Goal: Task Accomplishment & Management: Manage account settings

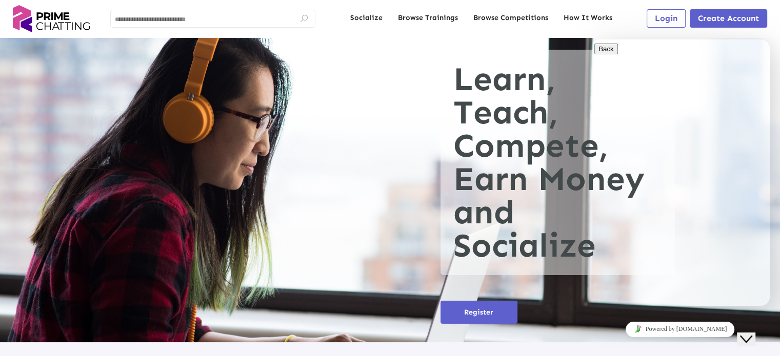
click at [752, 336] on icon "Chat widget" at bounding box center [746, 339] width 12 height 7
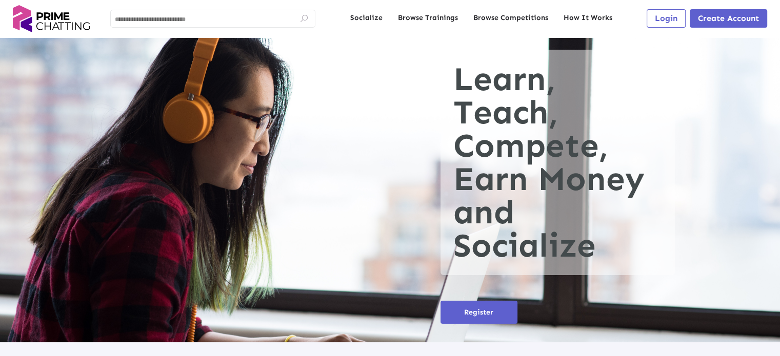
click at [669, 26] on button "Login" at bounding box center [666, 18] width 39 height 18
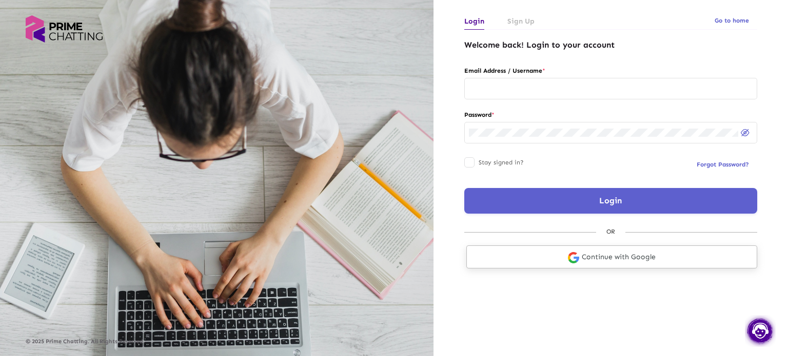
click at [633, 263] on link "Continue with Google" at bounding box center [611, 257] width 291 height 23
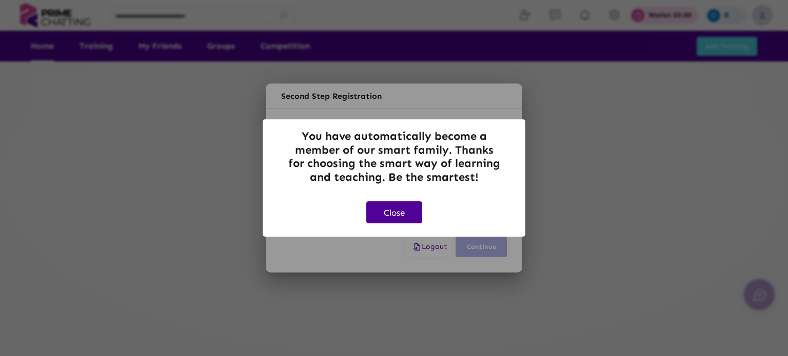
click at [398, 205] on button "Close" at bounding box center [394, 213] width 56 height 22
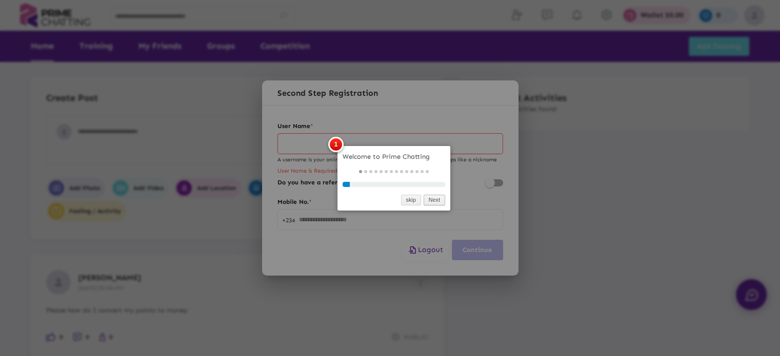
click at [432, 201] on link "Next" at bounding box center [435, 200] width 22 height 11
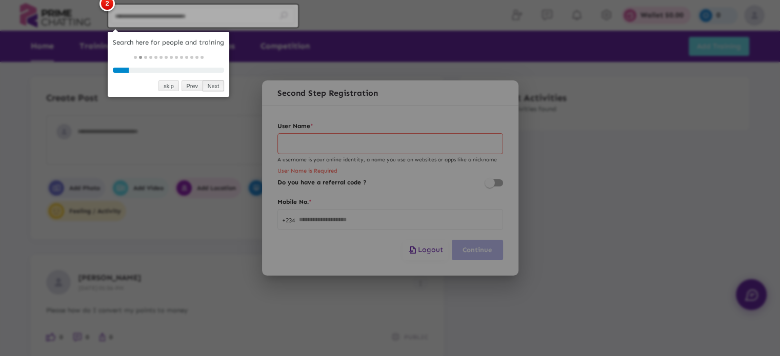
click at [212, 84] on link "Next" at bounding box center [214, 86] width 22 height 11
click at [212, 84] on div at bounding box center [390, 178] width 780 height 356
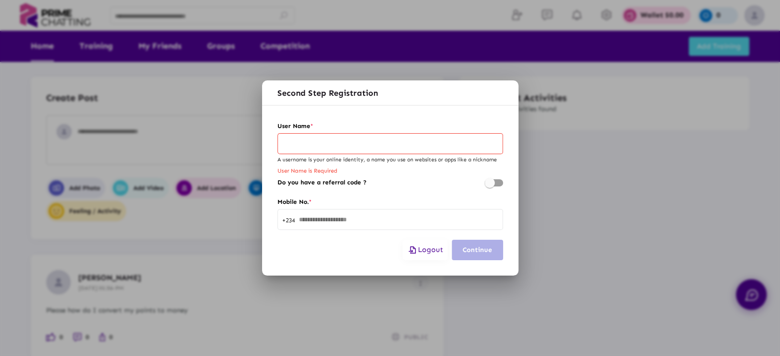
click at [430, 253] on span "Logout" at bounding box center [425, 250] width 36 height 9
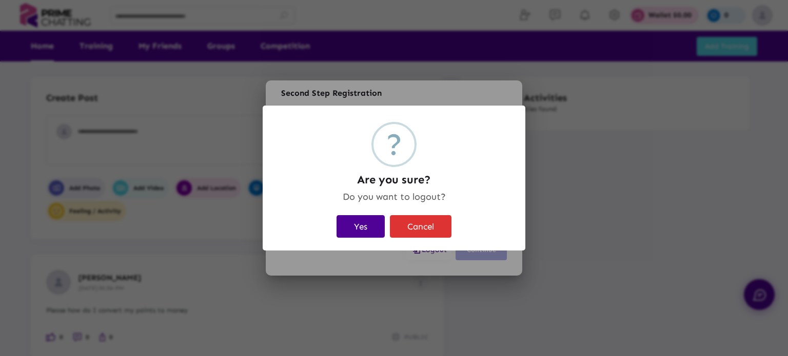
click at [363, 224] on button "Yes" at bounding box center [360, 226] width 48 height 22
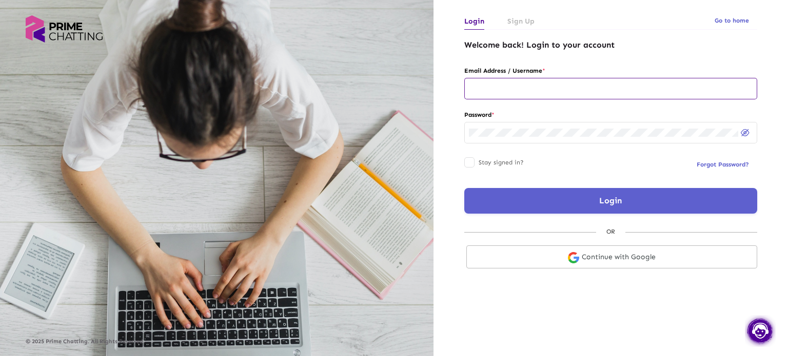
click at [537, 90] on input "text" at bounding box center [611, 89] width 284 height 8
type input "**********"
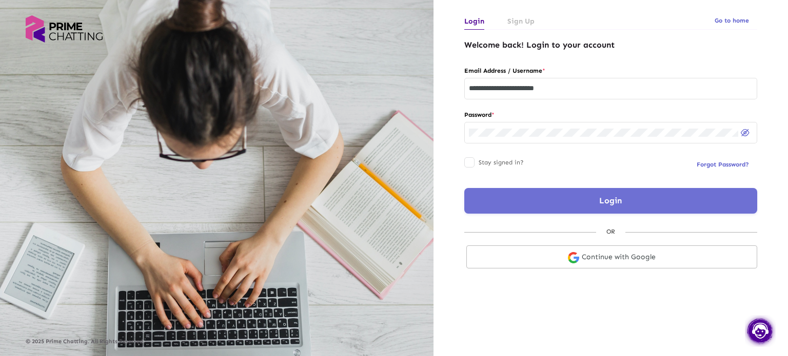
click at [531, 192] on button "Login" at bounding box center [610, 201] width 293 height 26
